Goal: Task Accomplishment & Management: Manage account settings

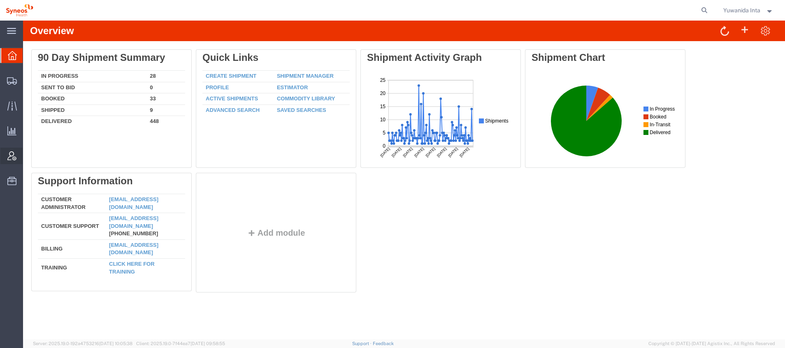
click at [11, 156] on icon at bounding box center [11, 155] width 9 height 9
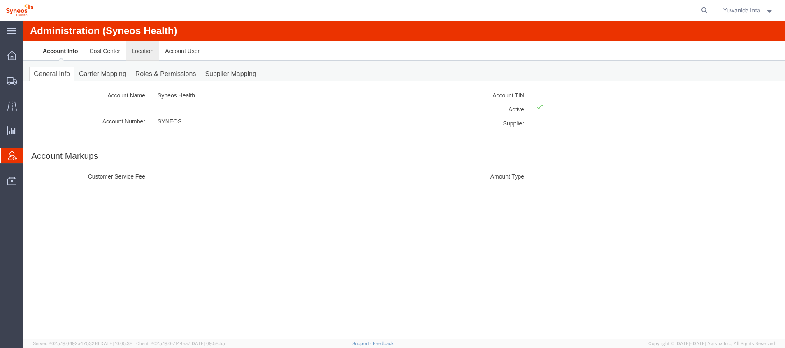
click at [137, 51] on link "Location" at bounding box center [142, 51] width 33 height 20
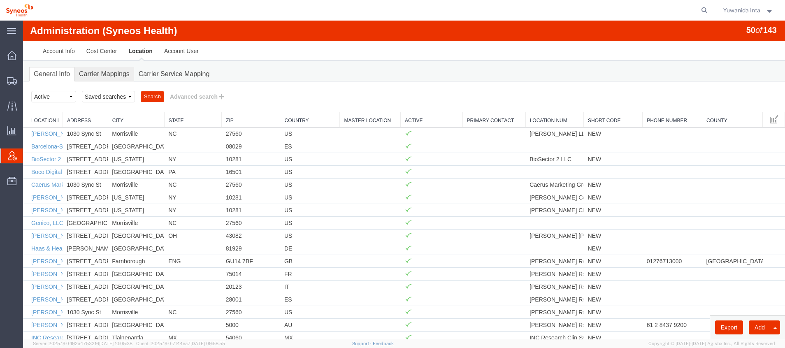
click at [85, 75] on link "Carrier Mappings" at bounding box center [104, 74] width 60 height 14
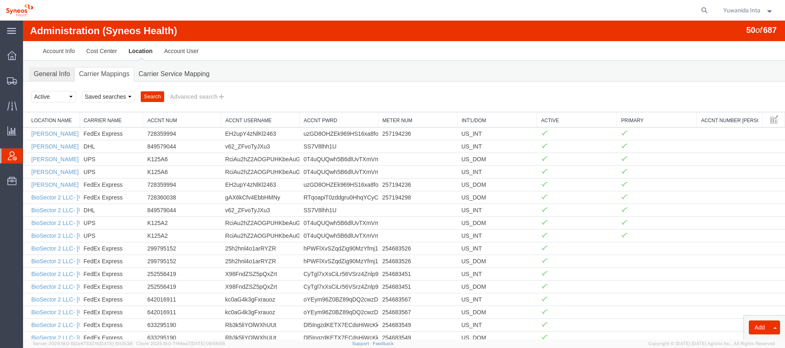
click at [62, 71] on link "General Info" at bounding box center [51, 74] width 45 height 14
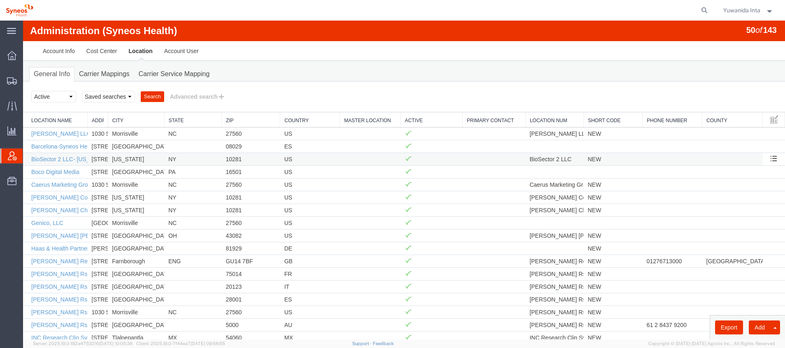
drag, startPoint x: 63, startPoint y: 117, endPoint x: 191, endPoint y: 158, distance: 133.9
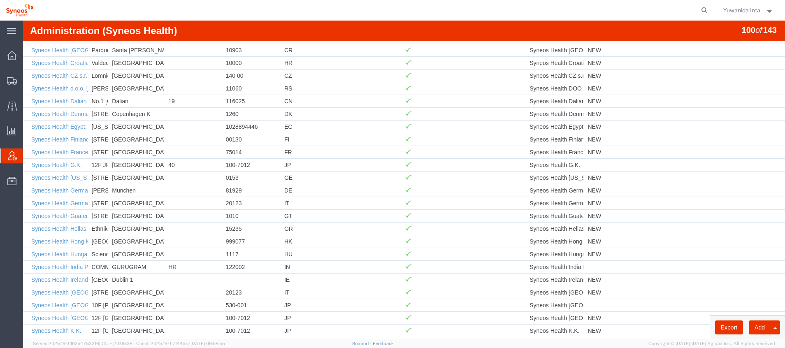
scroll to position [805, 0]
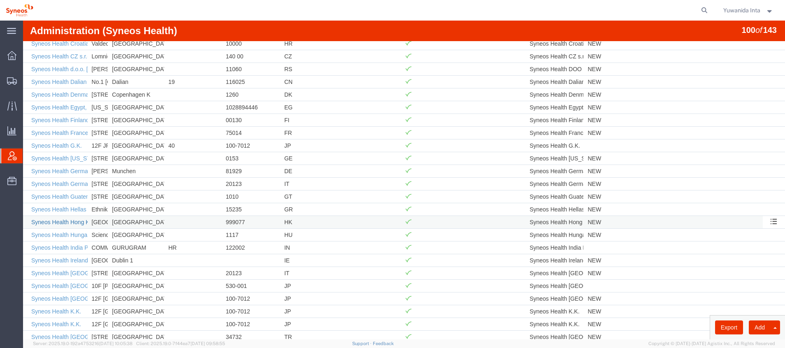
click at [37, 223] on link "Syneos Health Hong Kong Ltd" at bounding box center [69, 222] width 77 height 7
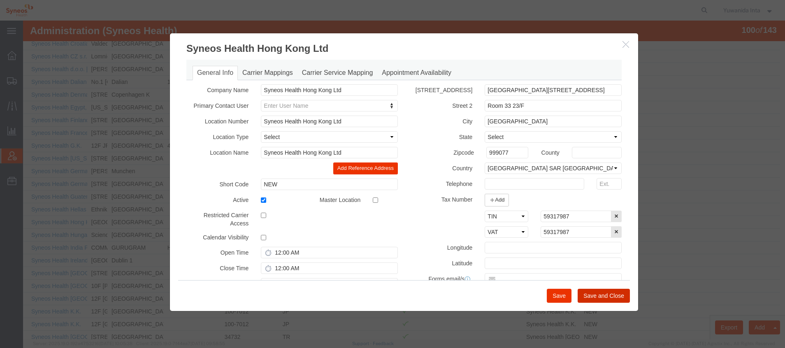
click at [593, 297] on button "Save and Close" at bounding box center [604, 296] width 52 height 14
